Goal: Find specific page/section: Find specific page/section

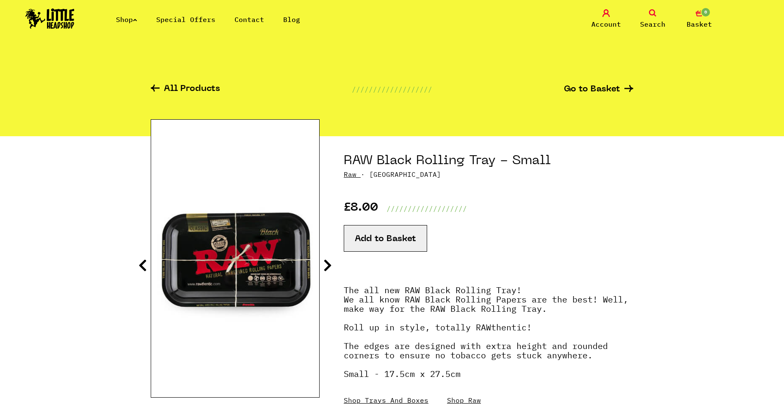
click at [134, 21] on link "Shop" at bounding box center [126, 19] width 21 height 8
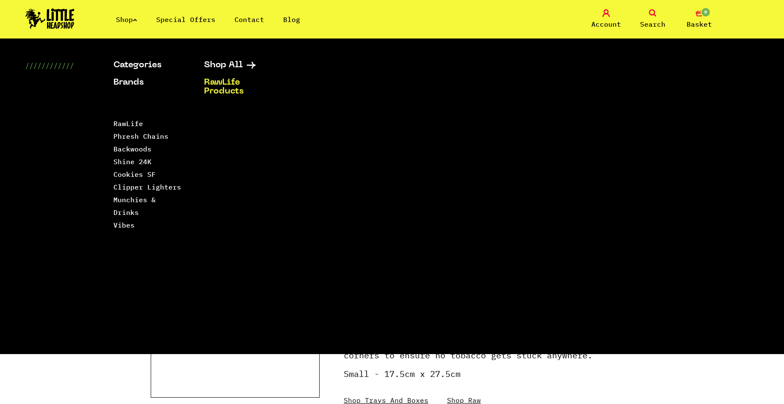
click at [219, 86] on link "RawLife Products" at bounding box center [238, 87] width 69 height 18
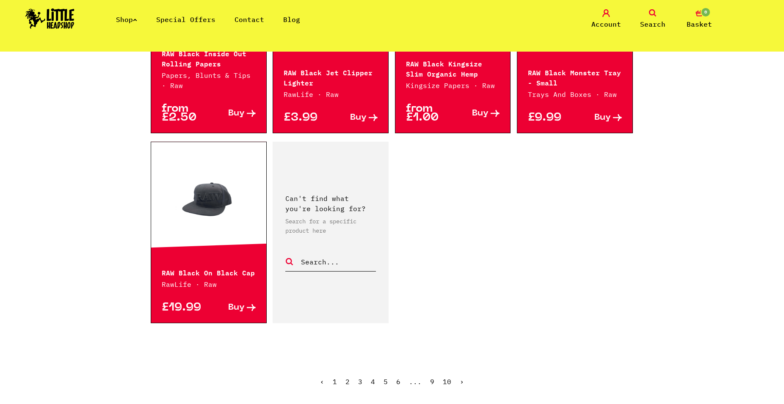
scroll to position [1209, 0]
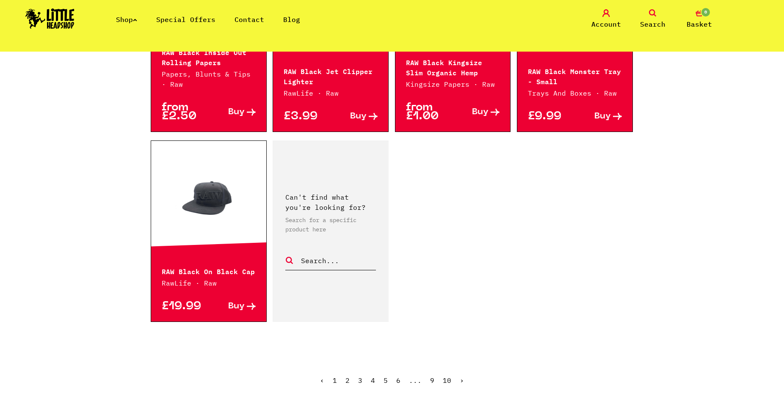
click at [315, 234] on form at bounding box center [330, 252] width 91 height 36
click at [313, 255] on input "text" at bounding box center [338, 260] width 76 height 11
type input "raw tray small"
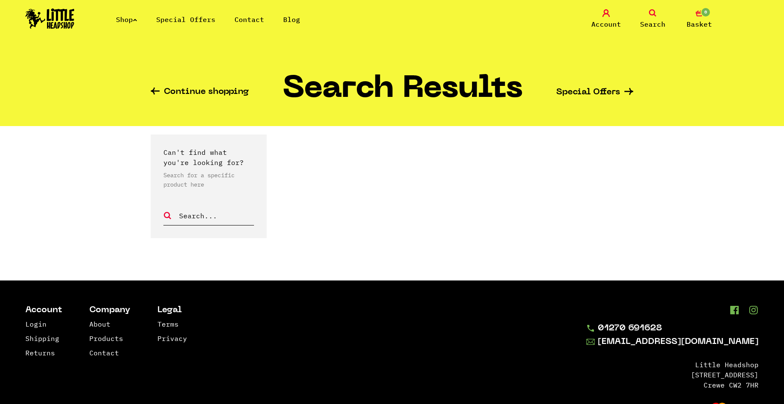
click at [137, 19] on icon at bounding box center [135, 19] width 4 height 3
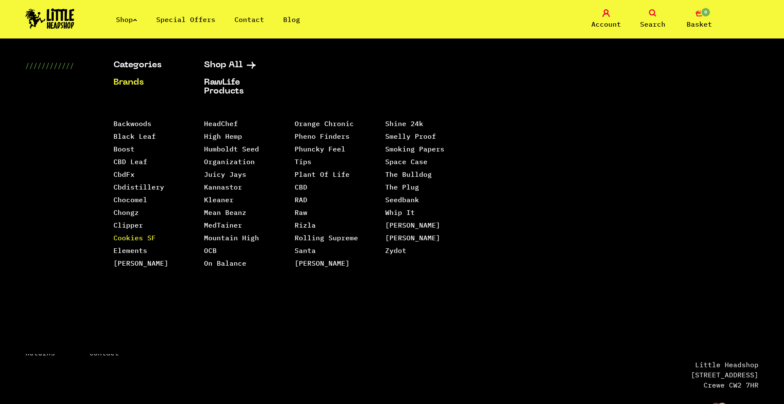
click at [132, 235] on link "Cookies SF" at bounding box center [134, 238] width 42 height 8
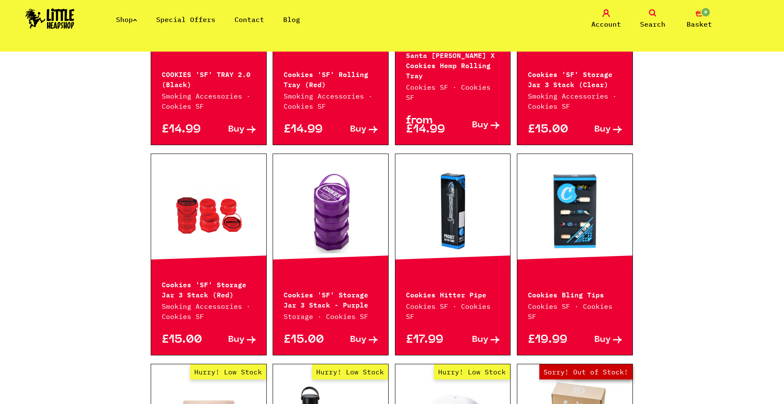
scroll to position [561, 0]
